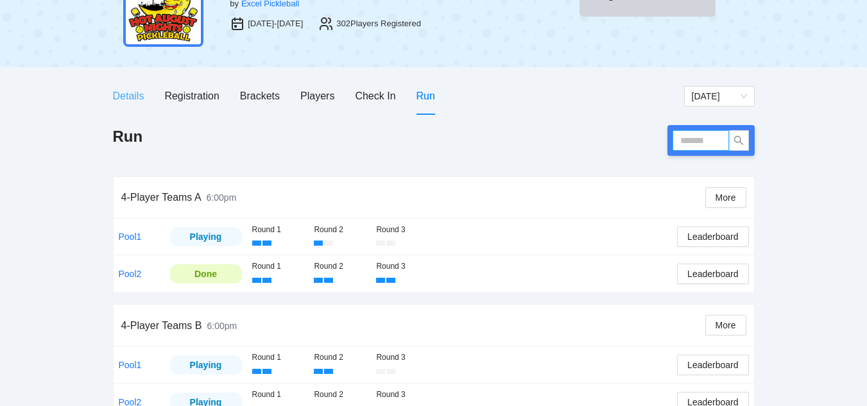
scroll to position [64, 0]
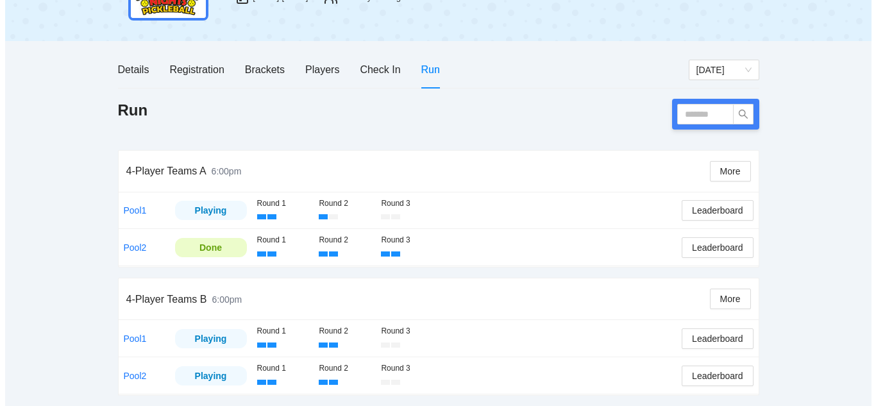
scroll to position [128, 0]
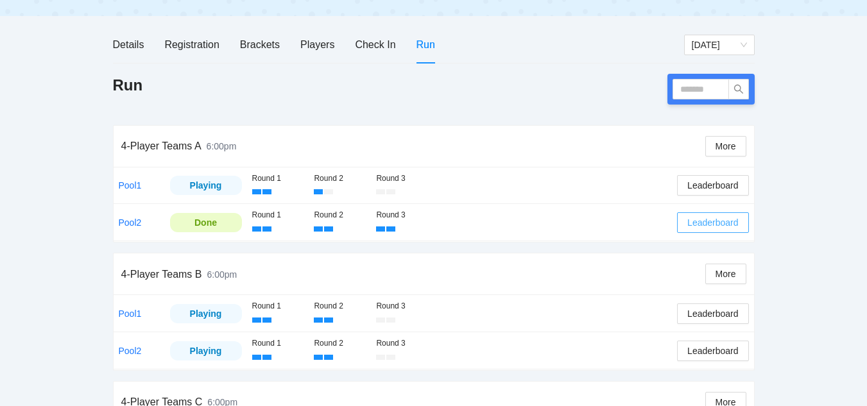
click at [712, 221] on span "Leaderboard" at bounding box center [712, 223] width 51 height 14
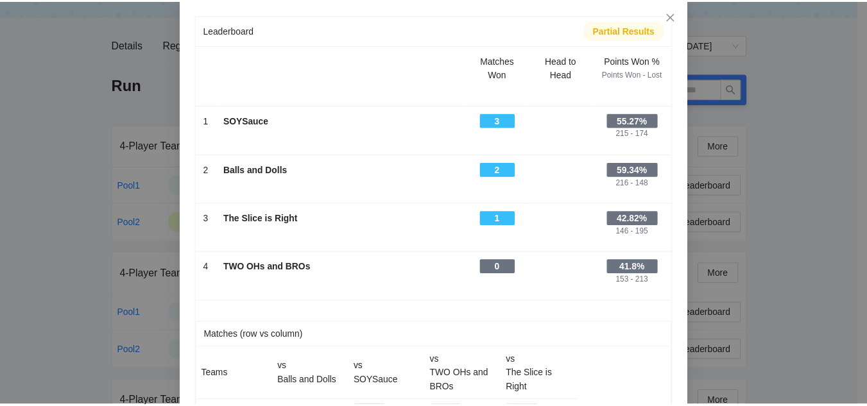
scroll to position [0, 0]
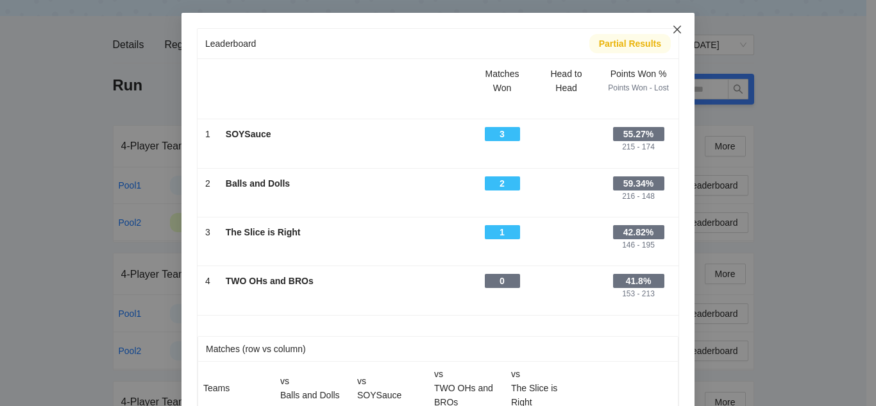
click at [672, 27] on icon "close" at bounding box center [677, 29] width 10 height 10
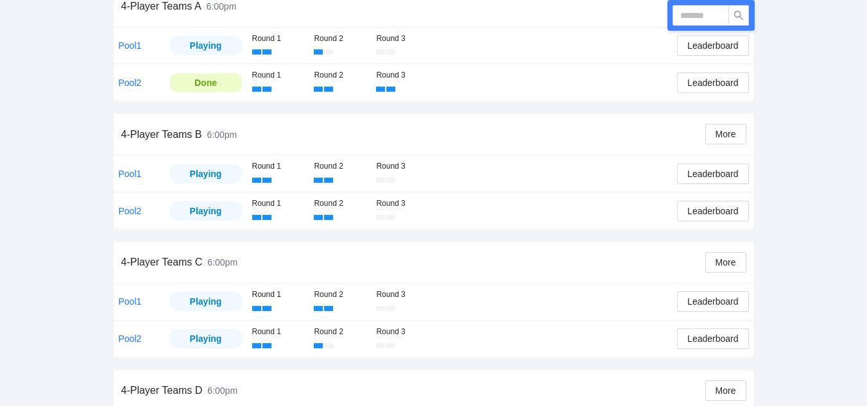
scroll to position [221, 0]
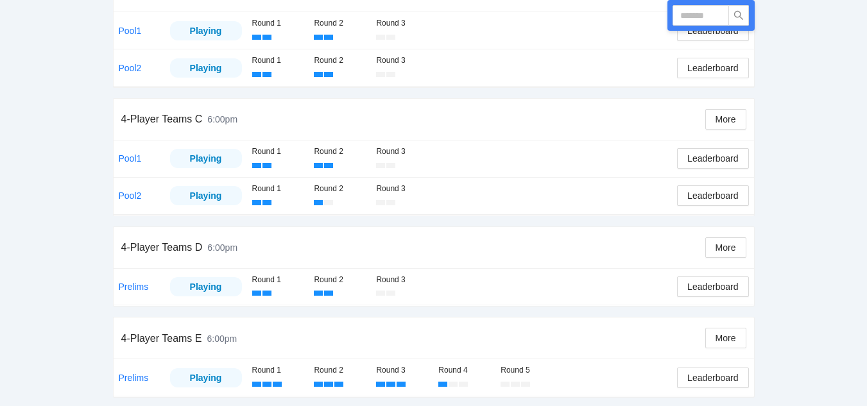
scroll to position [413, 0]
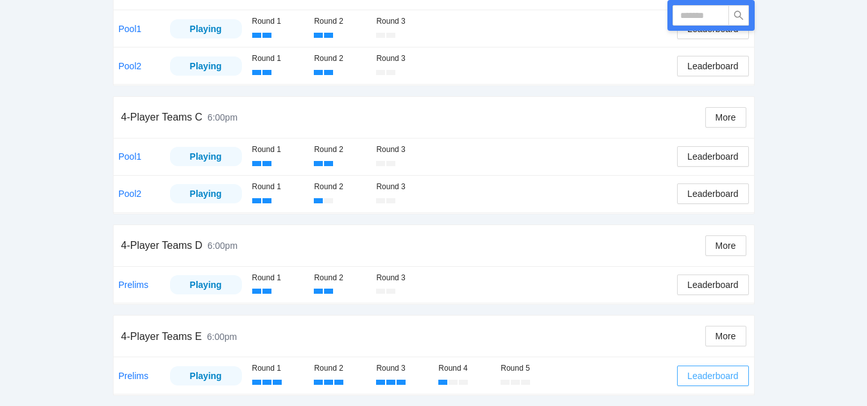
click at [709, 377] on span "Leaderboard" at bounding box center [712, 376] width 51 height 14
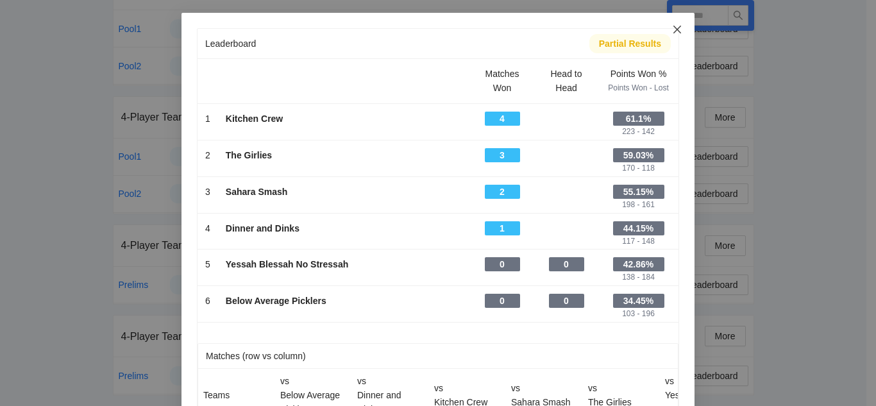
click at [674, 29] on icon "close" at bounding box center [678, 30] width 8 height 8
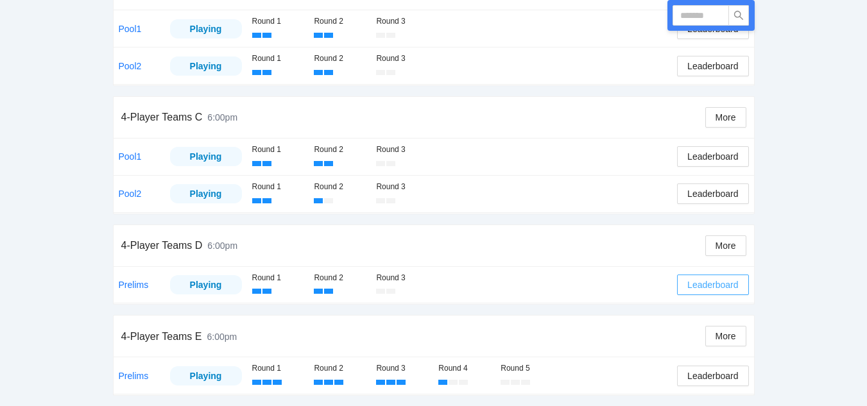
click at [708, 282] on span "Leaderboard" at bounding box center [712, 285] width 51 height 14
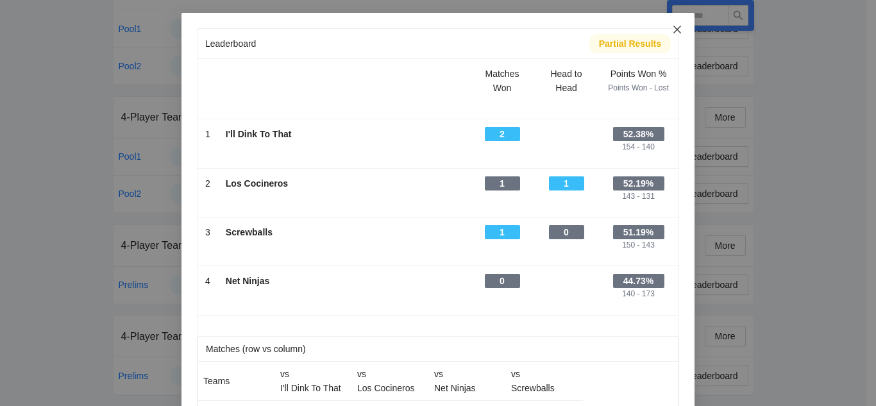
click at [672, 31] on icon "close" at bounding box center [677, 29] width 10 height 10
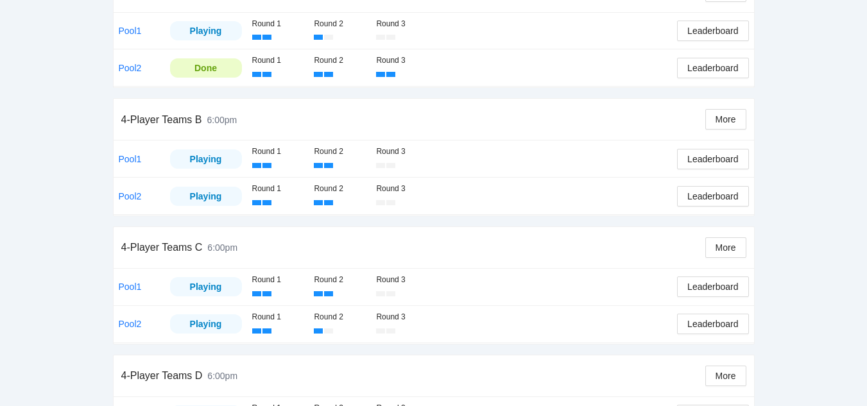
scroll to position [0, 0]
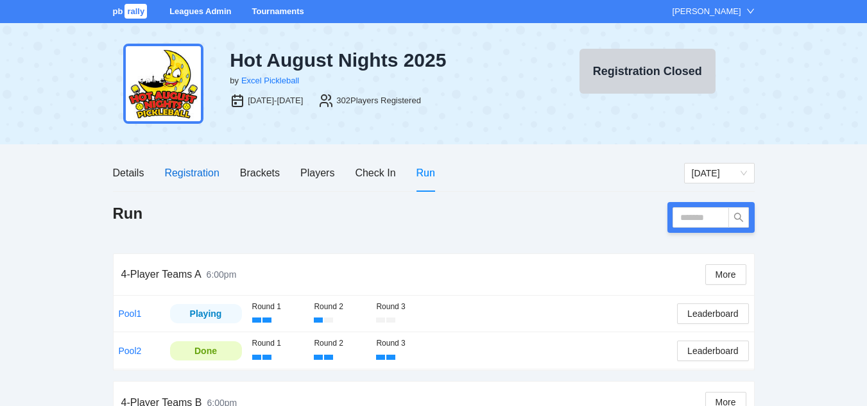
click at [188, 173] on div "Registration" at bounding box center [191, 173] width 55 height 16
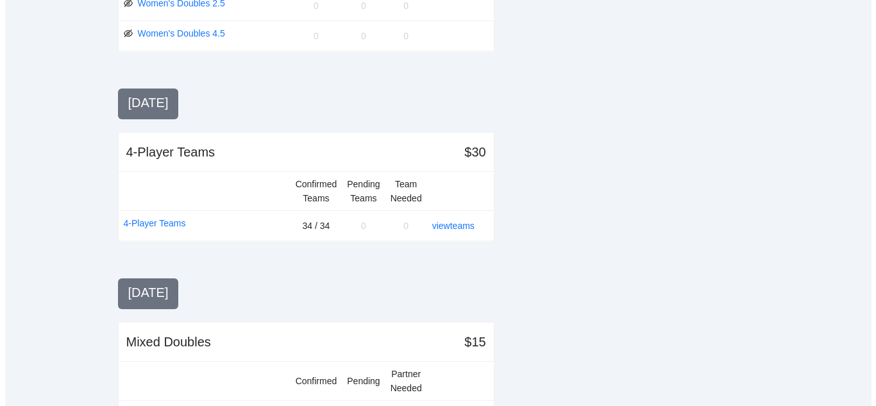
scroll to position [1347, 0]
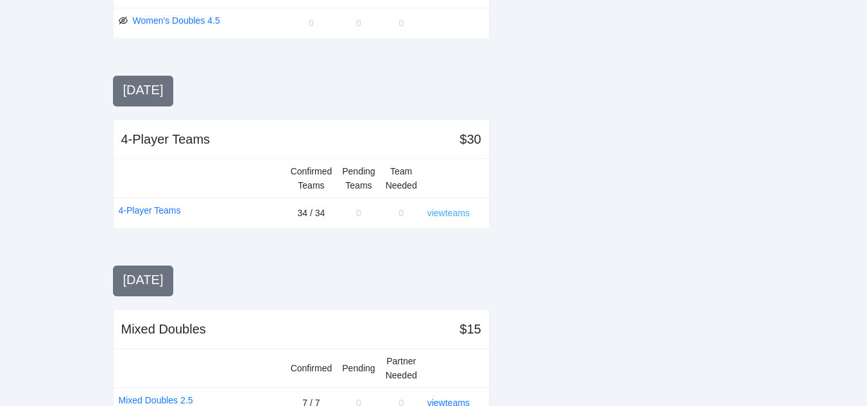
click at [445, 214] on link "view teams" at bounding box center [448, 213] width 42 height 10
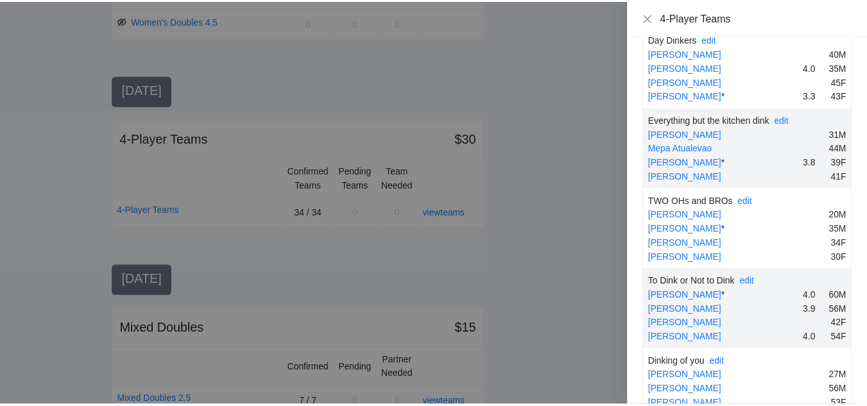
scroll to position [2246, 0]
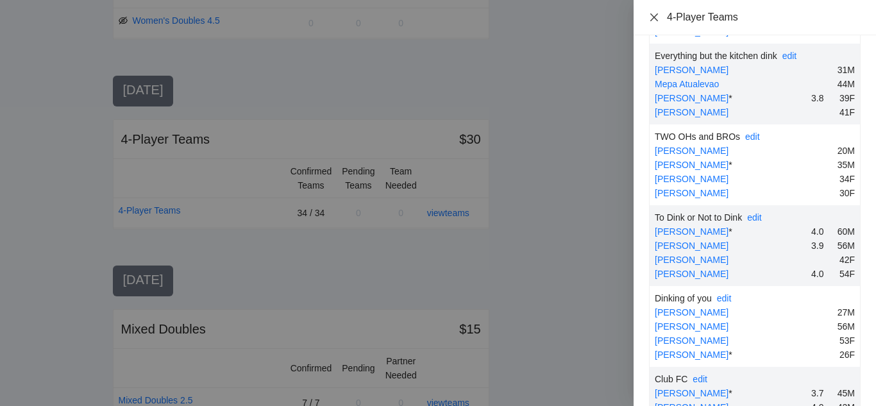
click at [654, 16] on icon "close" at bounding box center [654, 17] width 10 height 10
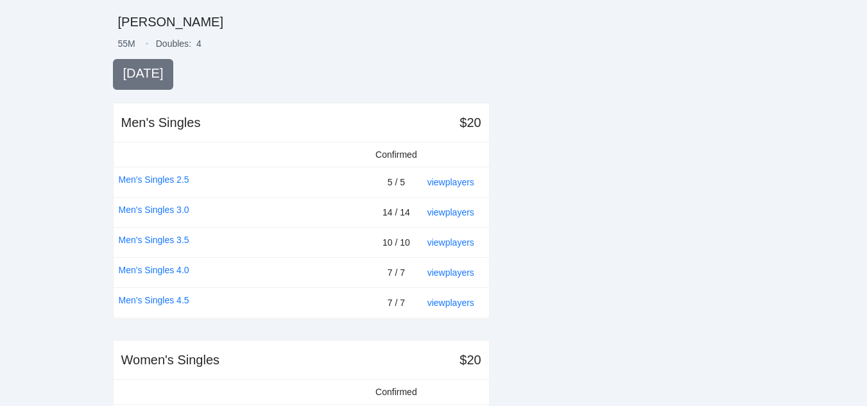
scroll to position [0, 0]
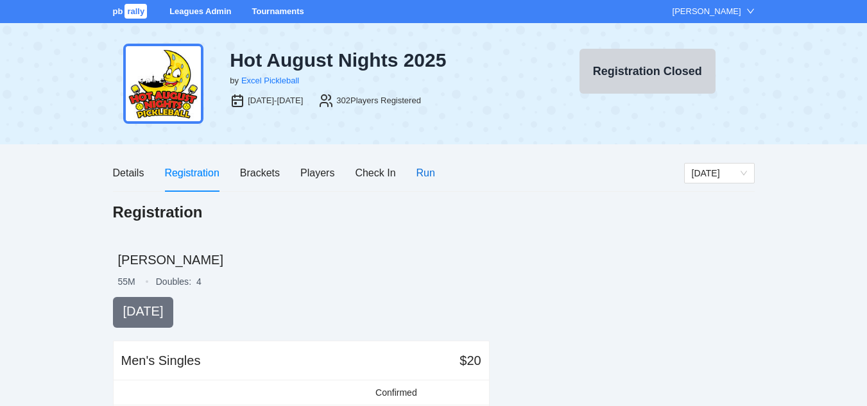
click at [422, 172] on div "Run" at bounding box center [425, 173] width 19 height 16
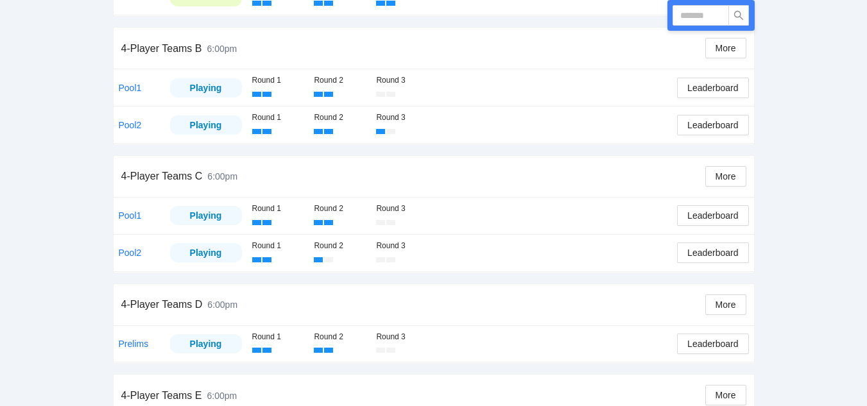
scroll to position [385, 0]
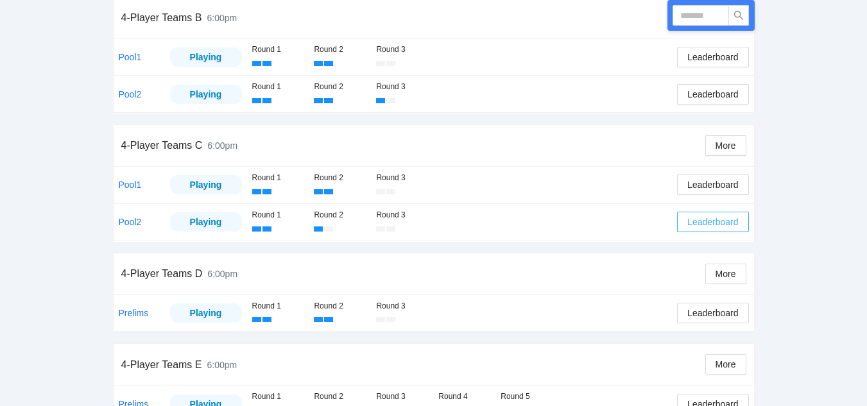
click at [704, 226] on span "Leaderboard" at bounding box center [712, 222] width 51 height 14
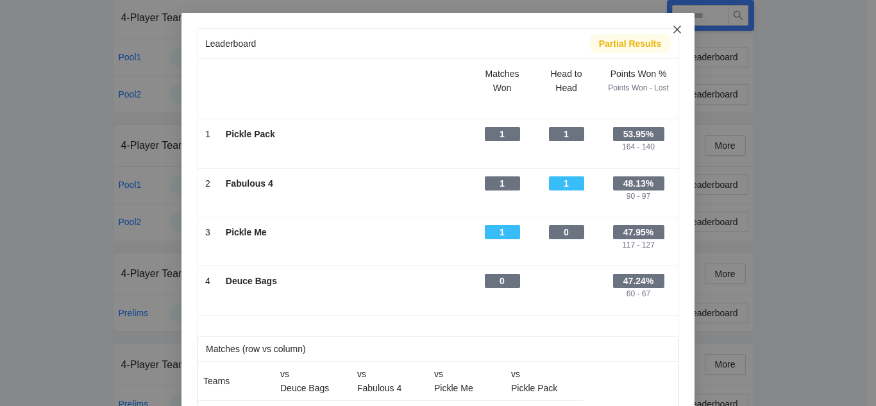
click at [674, 29] on icon "close" at bounding box center [677, 29] width 10 height 10
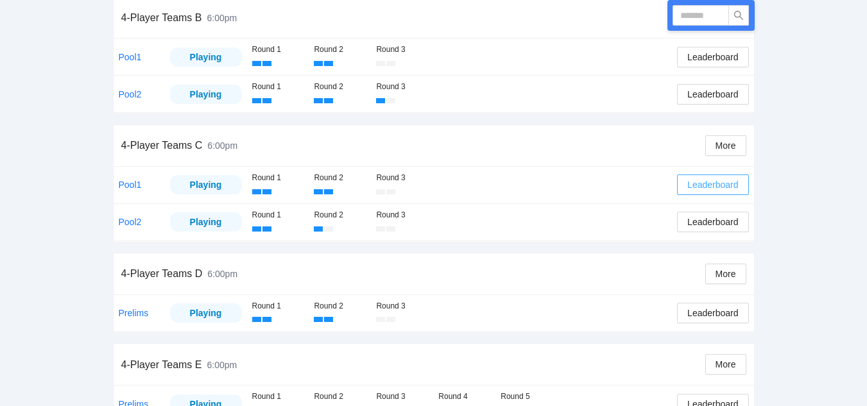
click at [712, 183] on span "Leaderboard" at bounding box center [712, 185] width 51 height 14
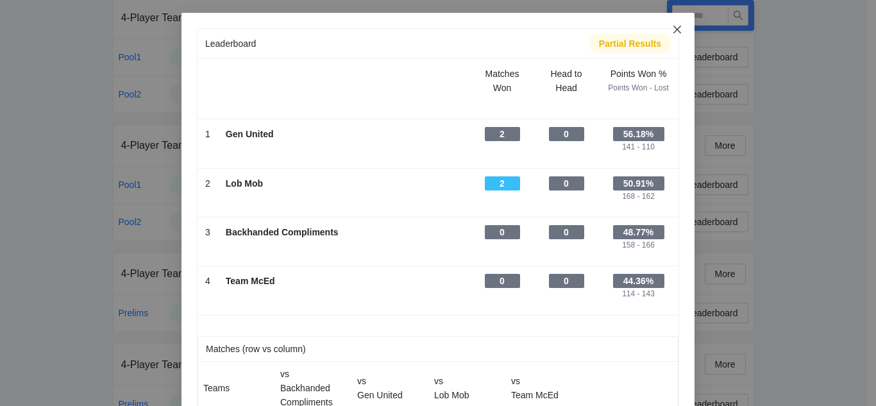
click at [672, 30] on icon "close" at bounding box center [677, 29] width 10 height 10
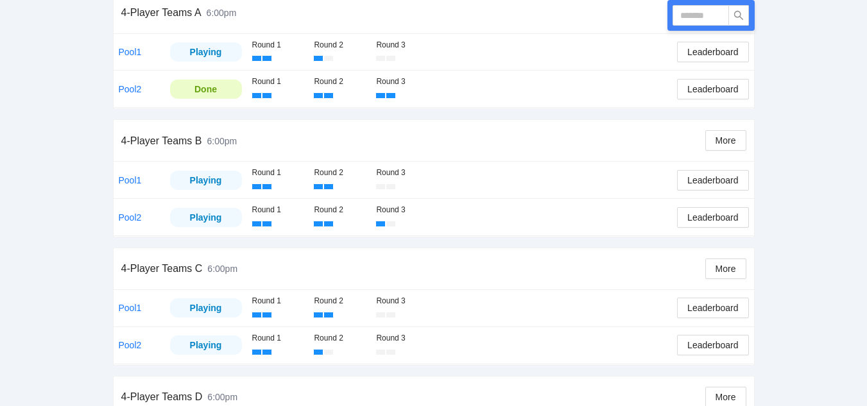
scroll to position [257, 0]
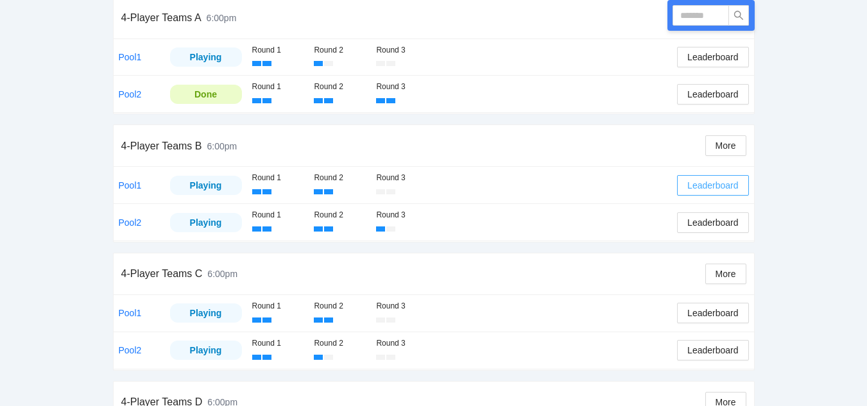
click at [713, 185] on span "Leaderboard" at bounding box center [712, 185] width 51 height 14
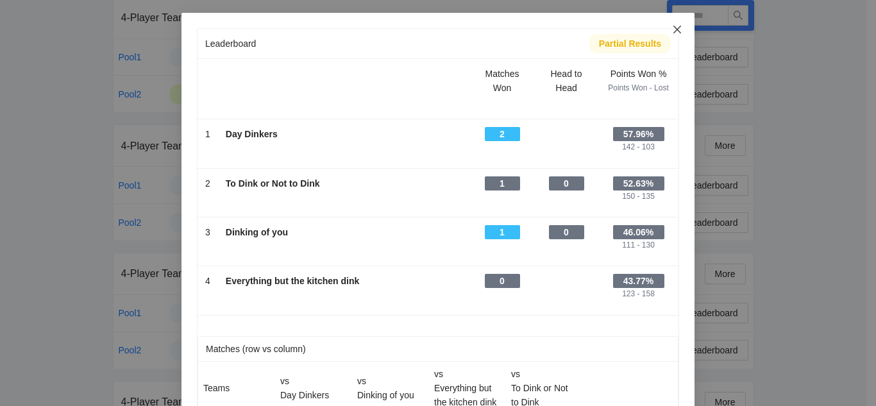
click at [672, 29] on icon "close" at bounding box center [677, 29] width 10 height 10
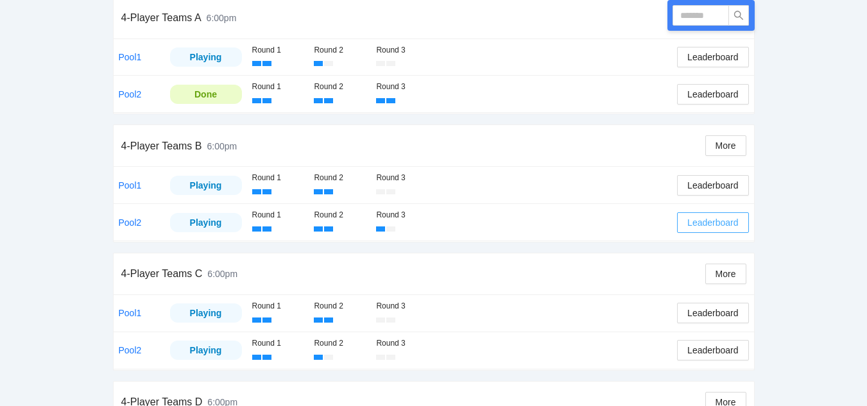
click at [710, 220] on span "Leaderboard" at bounding box center [712, 223] width 51 height 14
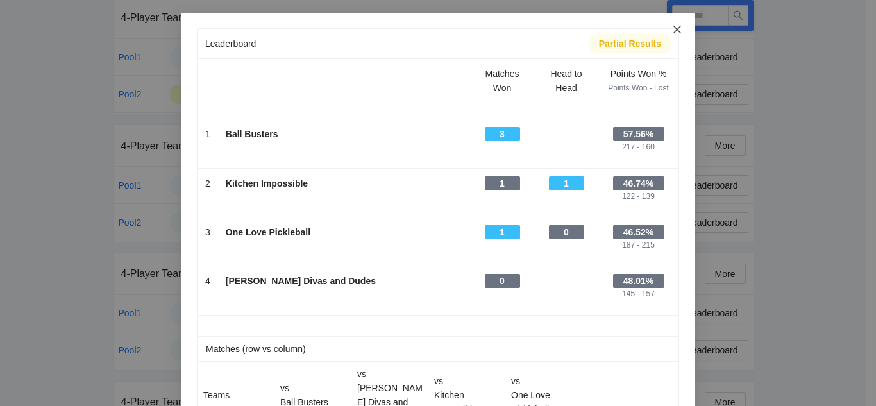
click at [672, 29] on icon "close" at bounding box center [677, 29] width 10 height 10
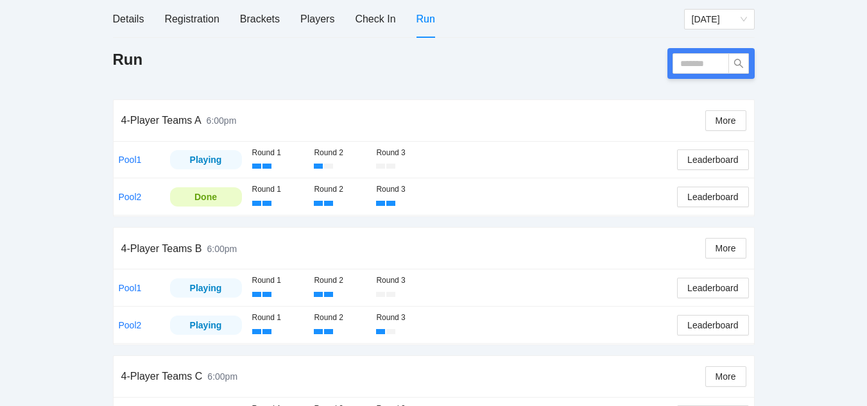
scroll to position [157, 0]
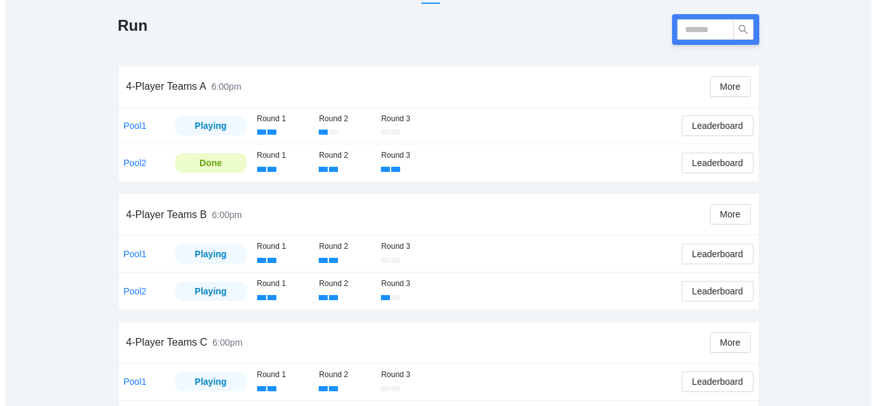
scroll to position [192, 0]
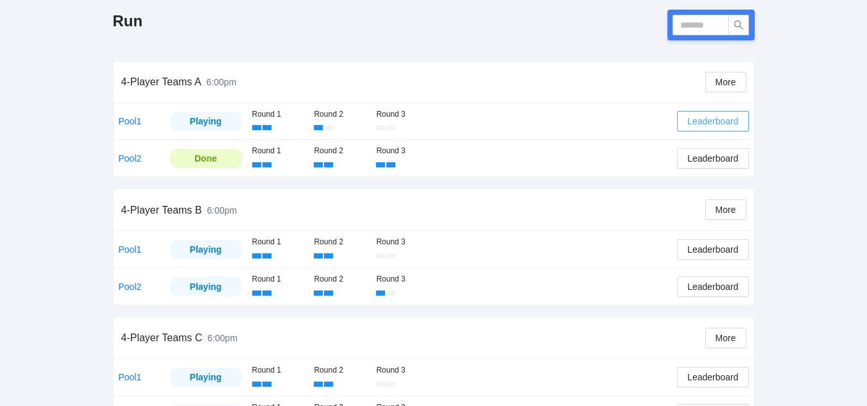
click at [719, 120] on span "Leaderboard" at bounding box center [712, 121] width 51 height 14
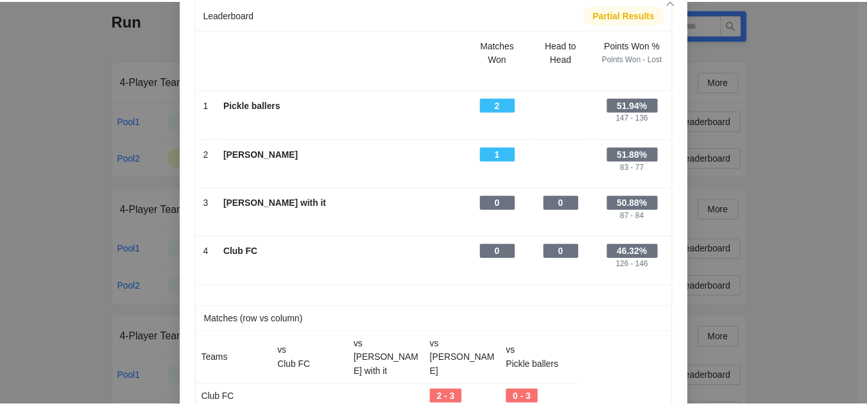
scroll to position [0, 0]
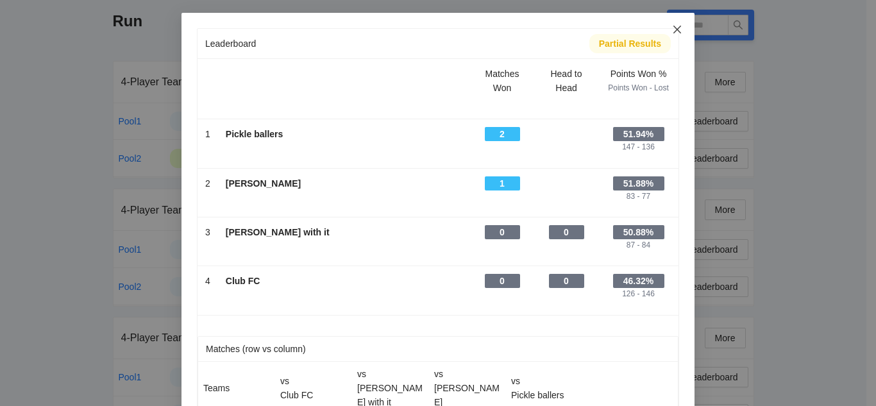
click at [672, 28] on icon "close" at bounding box center [677, 29] width 10 height 10
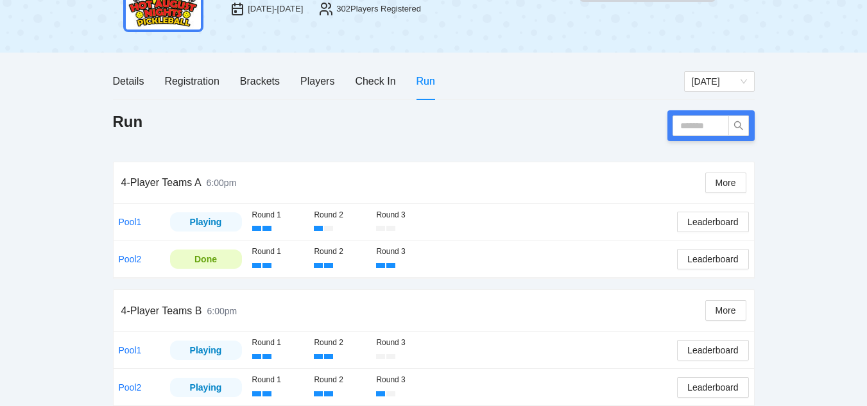
scroll to position [92, 0]
click at [712, 259] on span "Leaderboard" at bounding box center [712, 259] width 51 height 14
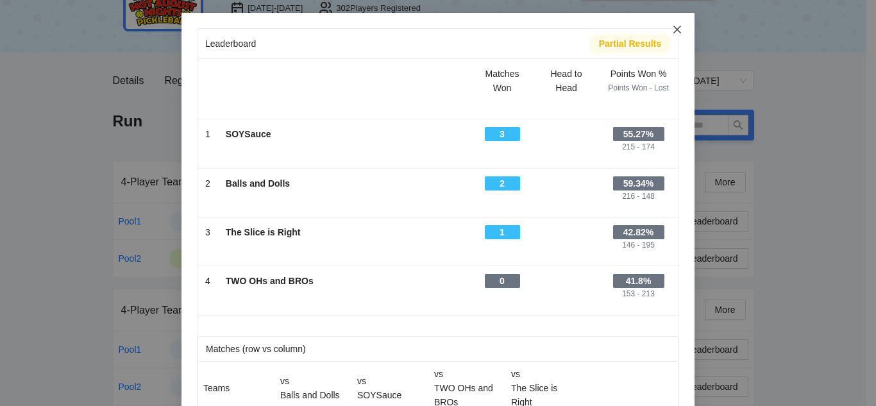
click at [674, 29] on icon "close" at bounding box center [678, 30] width 8 height 8
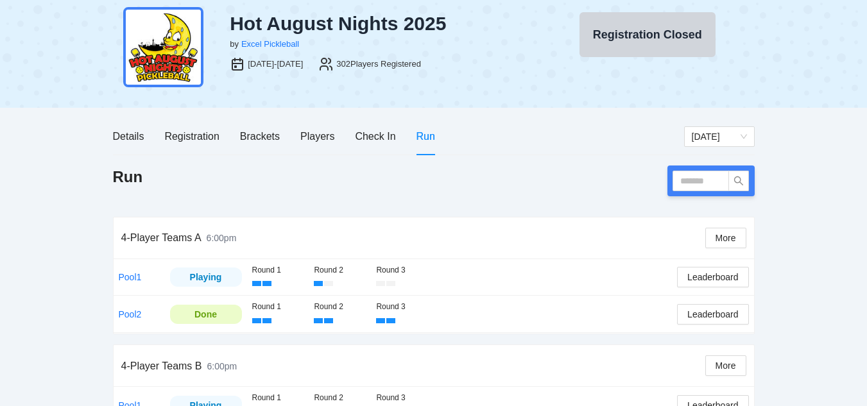
scroll to position [64, 0]
